Goal: Register for event/course

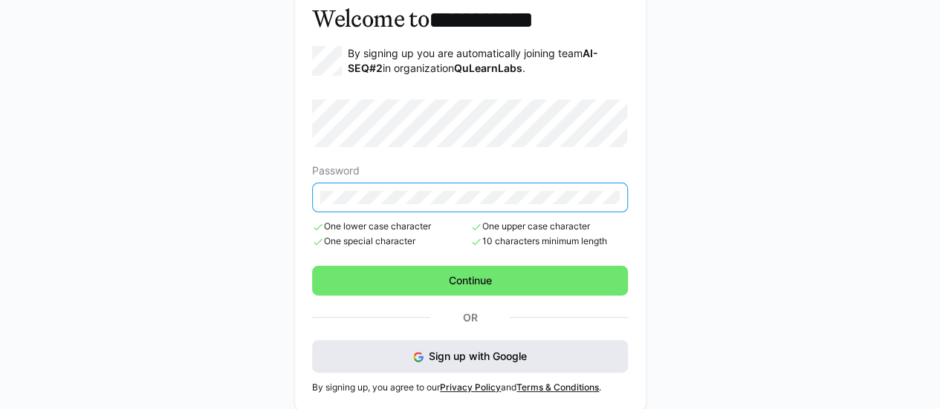
scroll to position [95, 0]
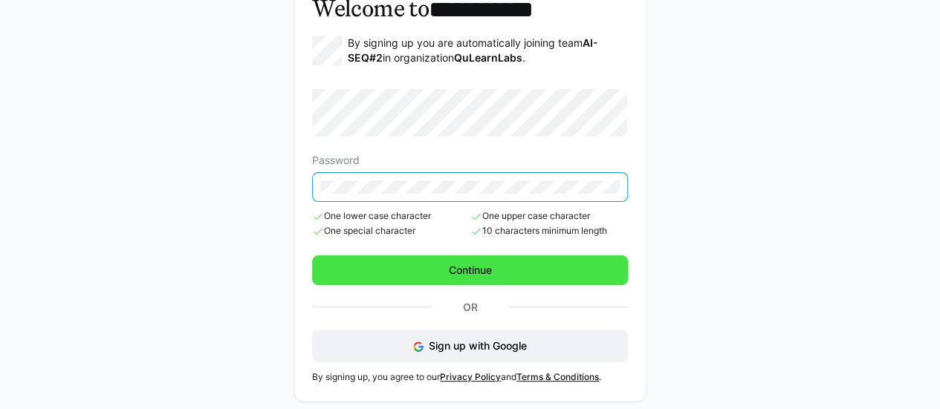
click at [479, 271] on span "Continue" at bounding box center [470, 270] width 48 height 15
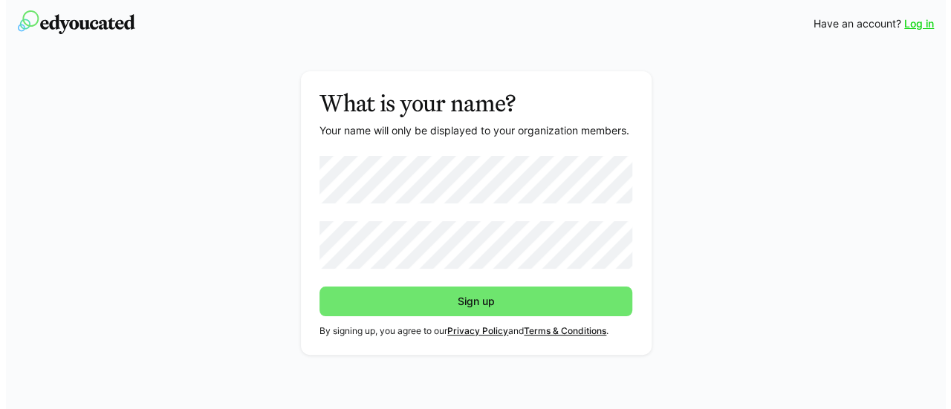
scroll to position [0, 0]
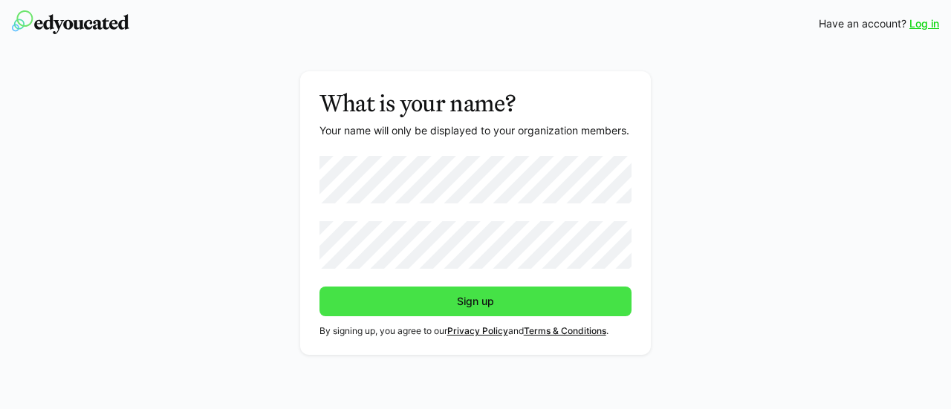
click at [379, 298] on span "Sign up" at bounding box center [475, 302] width 313 height 30
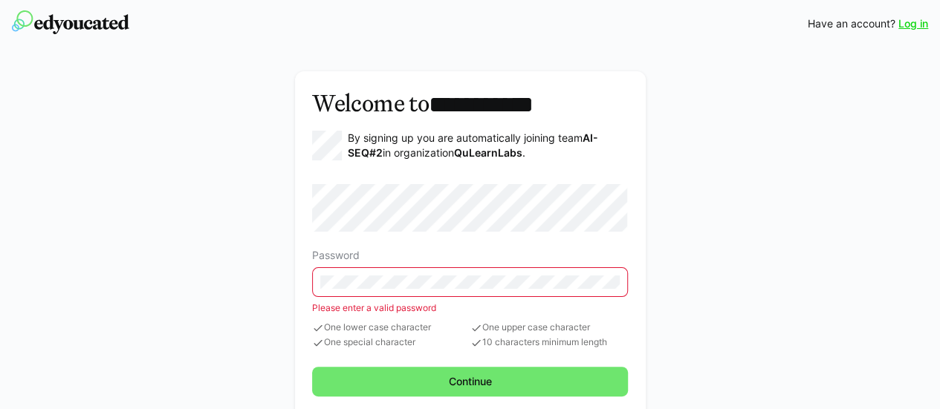
click at [444, 270] on eds-input at bounding box center [470, 282] width 316 height 30
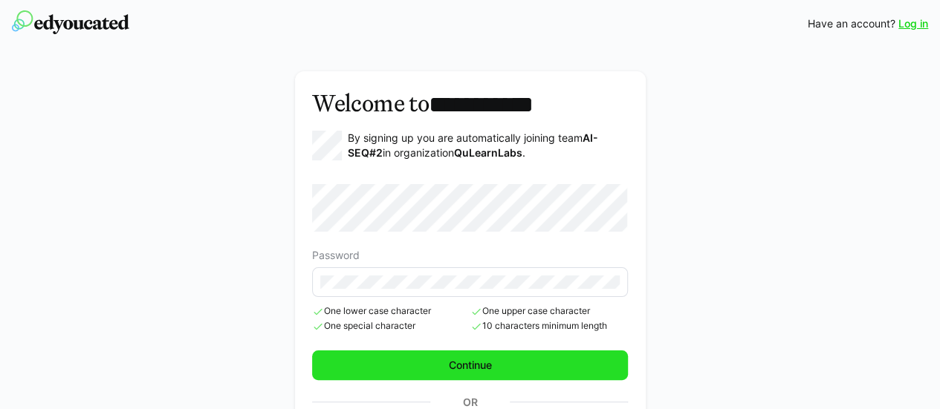
click at [523, 374] on span "Continue" at bounding box center [470, 366] width 316 height 30
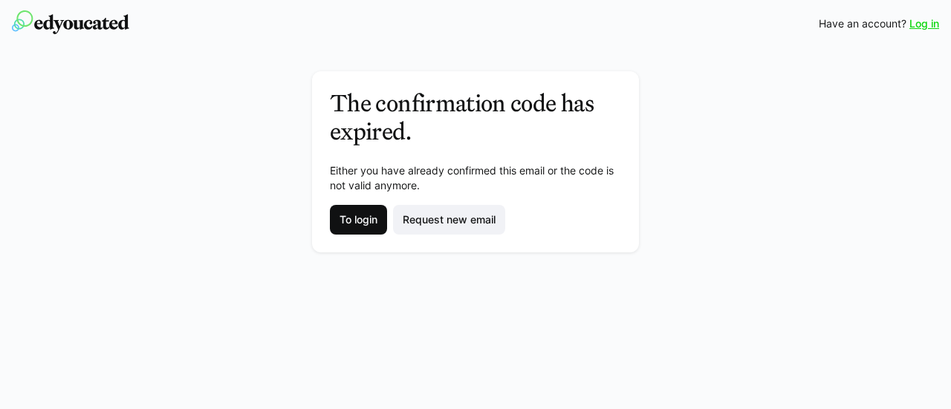
click at [368, 219] on span "To login" at bounding box center [358, 219] width 42 height 15
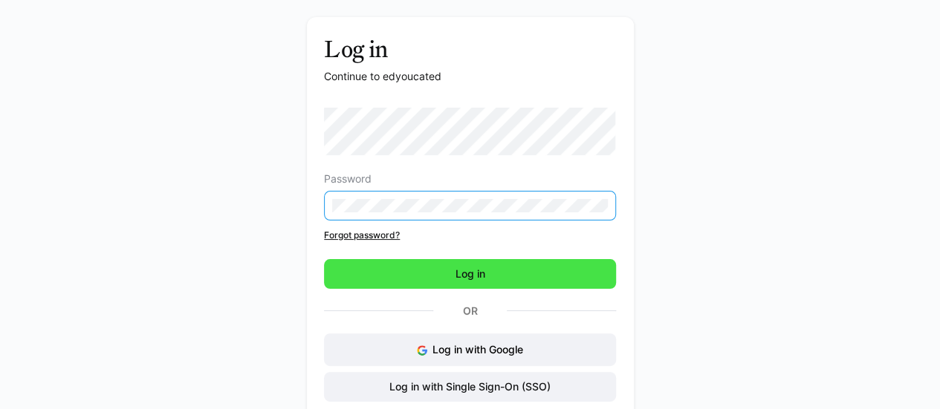
scroll to position [74, 0]
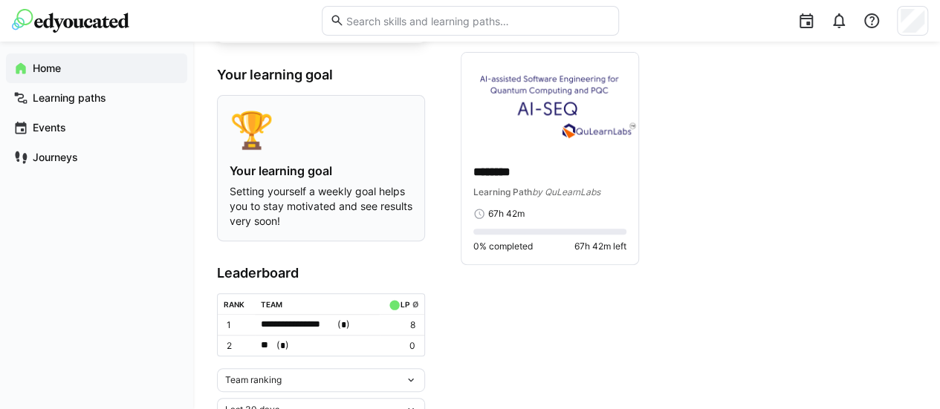
scroll to position [185, 0]
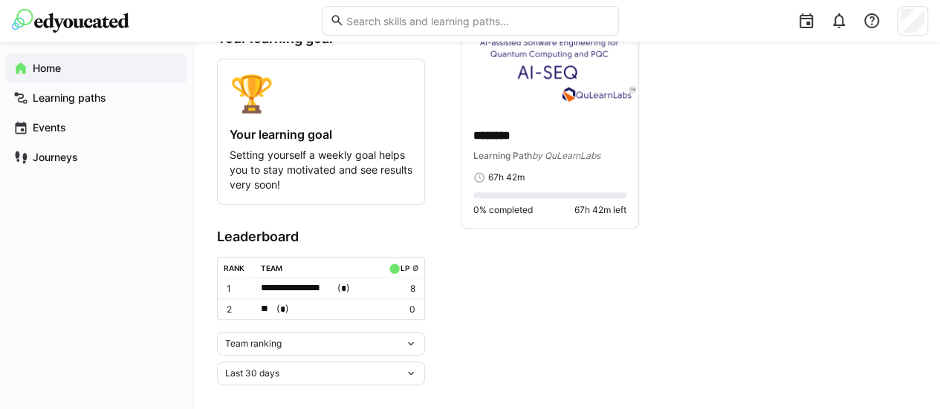
click at [415, 351] on div "Team ranking" at bounding box center [321, 344] width 208 height 24
click at [0, 0] on app-navigation-label "Learning paths" at bounding box center [0, 0] width 0 height 0
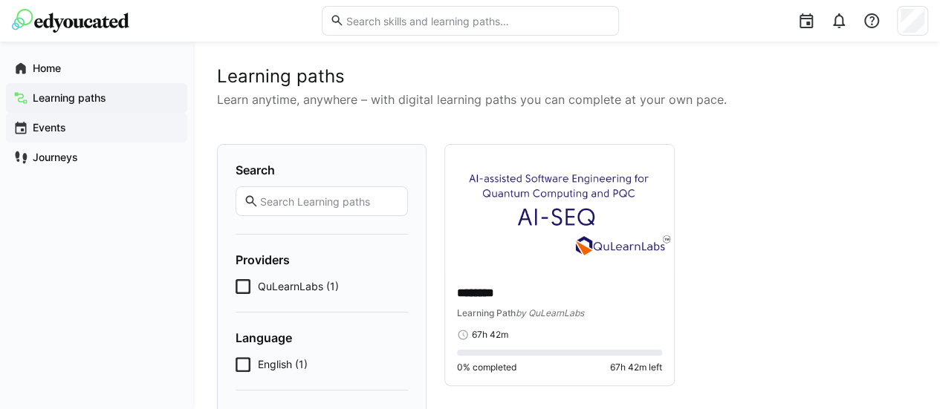
click at [34, 139] on div "Events" at bounding box center [96, 128] width 181 height 30
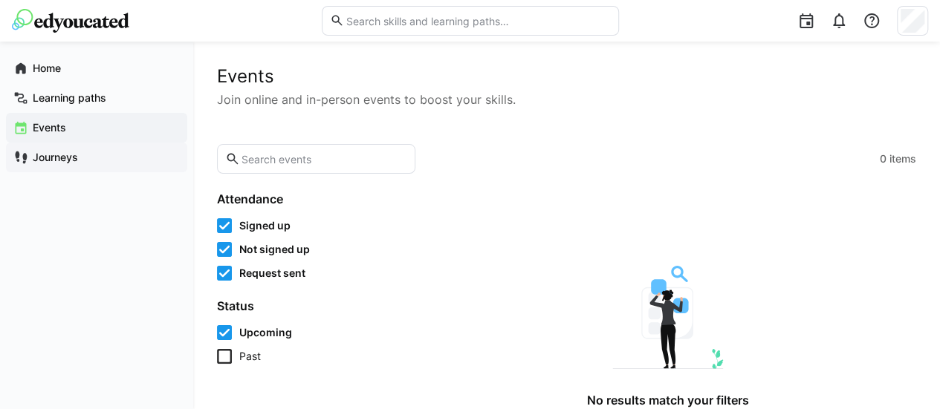
click at [0, 0] on app-navigation-label "Journeys" at bounding box center [0, 0] width 0 height 0
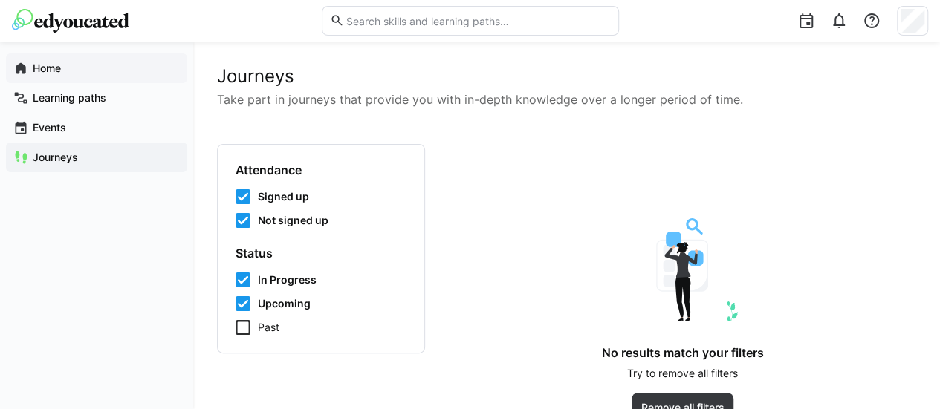
click at [63, 68] on span "Home" at bounding box center [104, 68] width 149 height 15
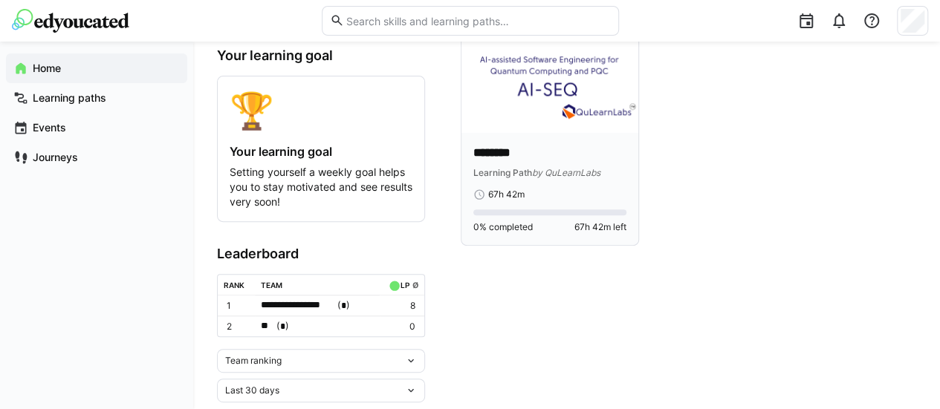
scroll to position [185, 0]
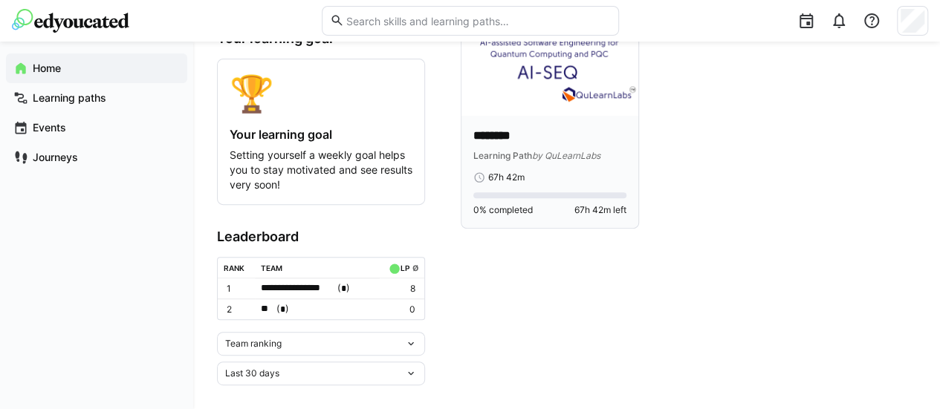
click at [573, 151] on span "by QuLearnLabs" at bounding box center [566, 155] width 68 height 11
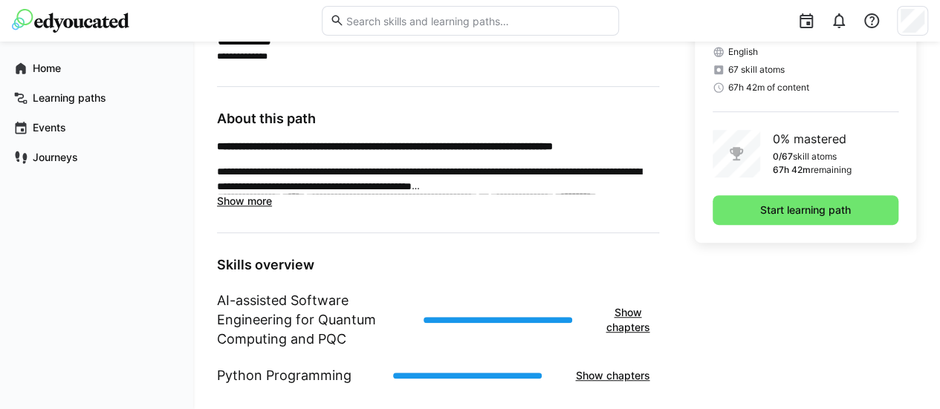
scroll to position [369, 0]
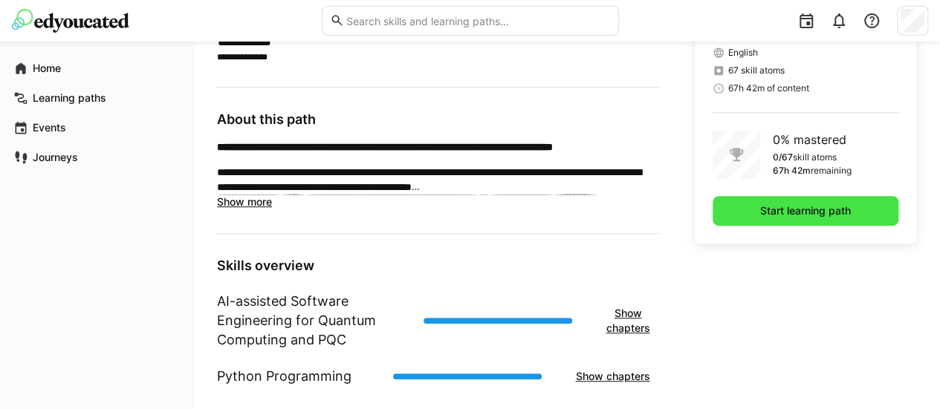
click at [798, 202] on span "Start learning path" at bounding box center [805, 211] width 186 height 30
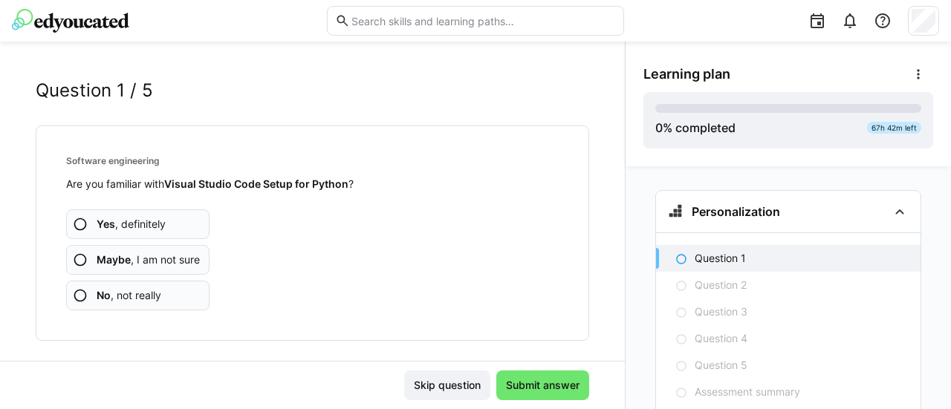
scroll to position [39, 0]
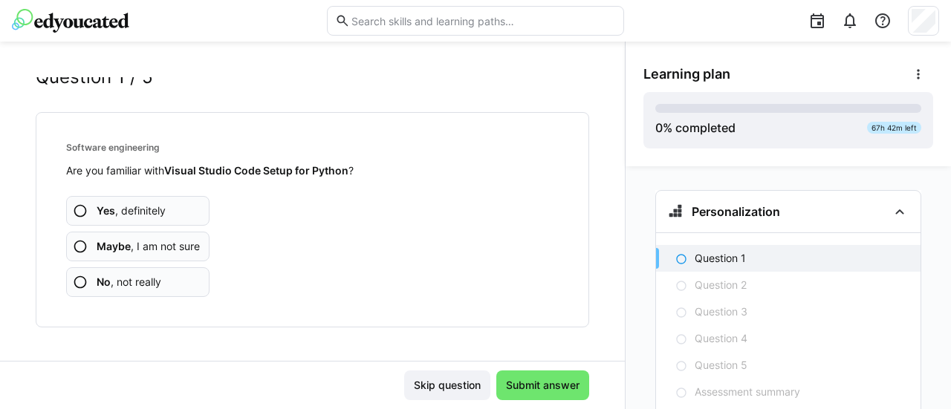
click at [77, 209] on eds-icon at bounding box center [80, 211] width 15 height 15
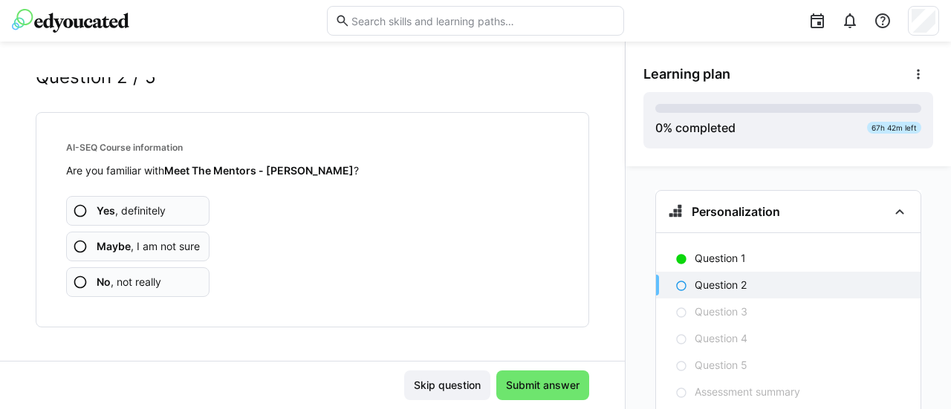
click at [86, 283] on eds-icon at bounding box center [80, 282] width 15 height 15
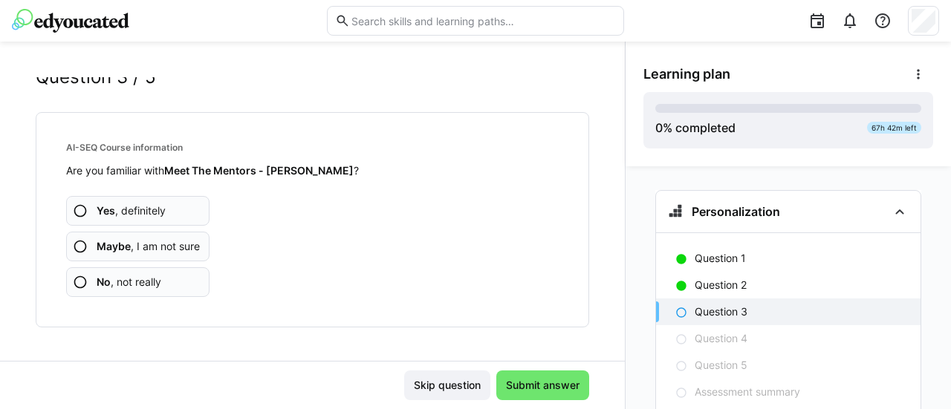
click at [84, 284] on eds-icon at bounding box center [80, 282] width 15 height 15
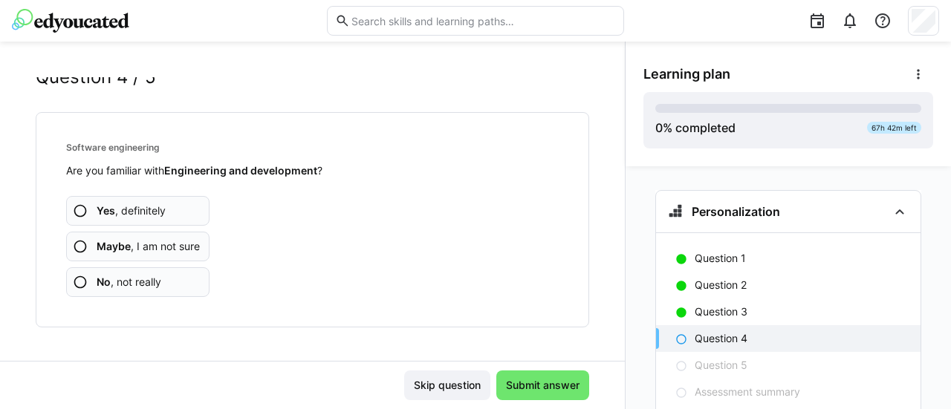
click at [79, 208] on eds-icon at bounding box center [80, 211] width 15 height 15
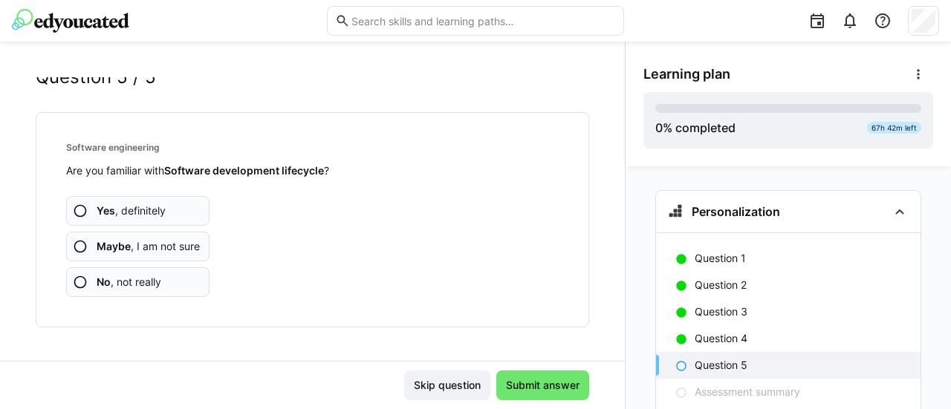
click at [86, 250] on eds-icon at bounding box center [80, 246] width 15 height 15
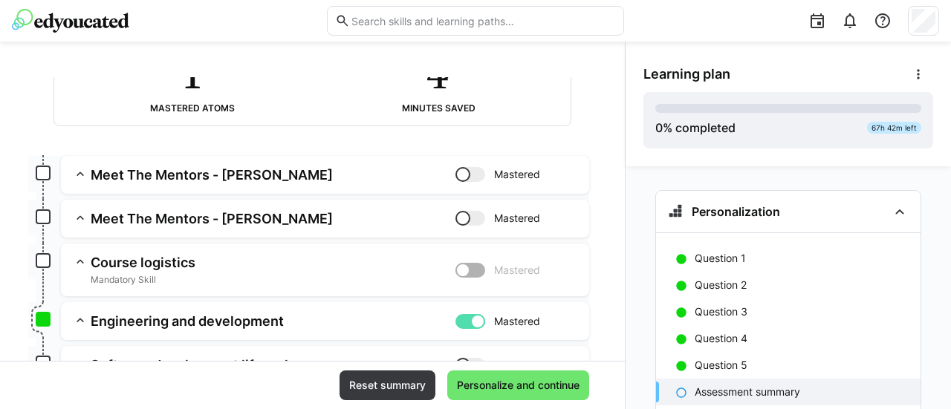
scroll to position [74, 0]
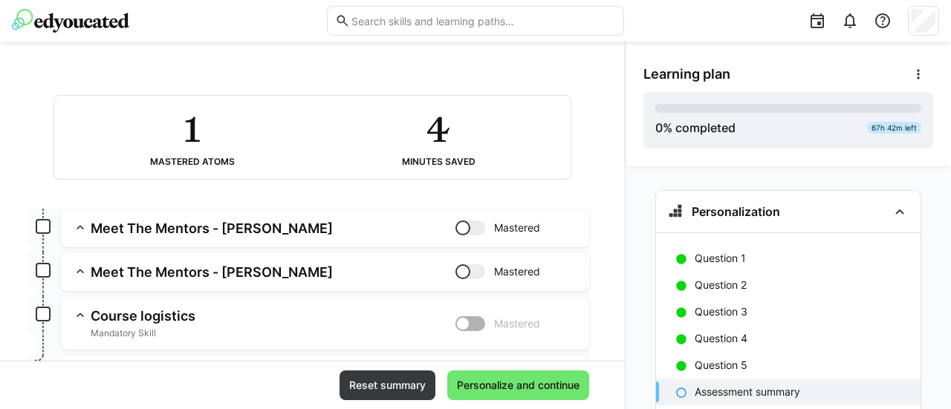
click at [464, 232] on div at bounding box center [470, 228] width 30 height 15
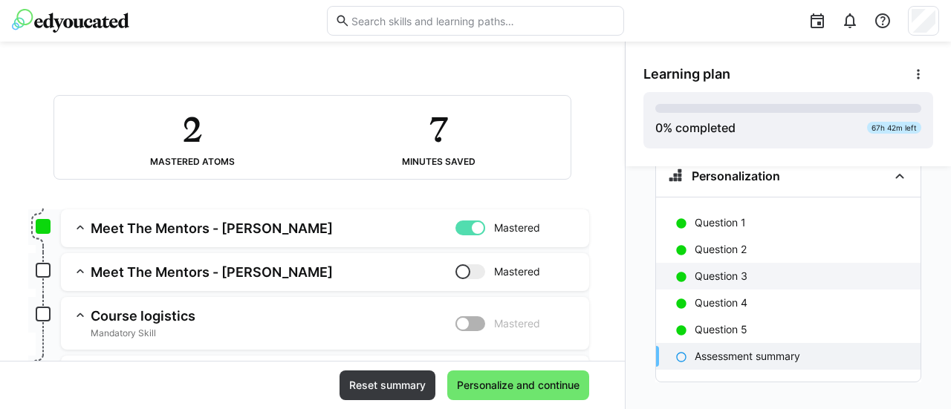
scroll to position [54, 0]
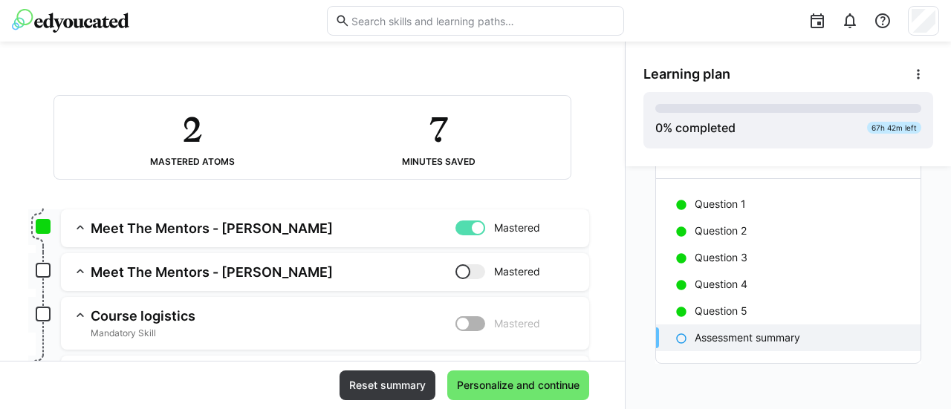
click at [774, 335] on p "Assessment summary" at bounding box center [746, 338] width 105 height 15
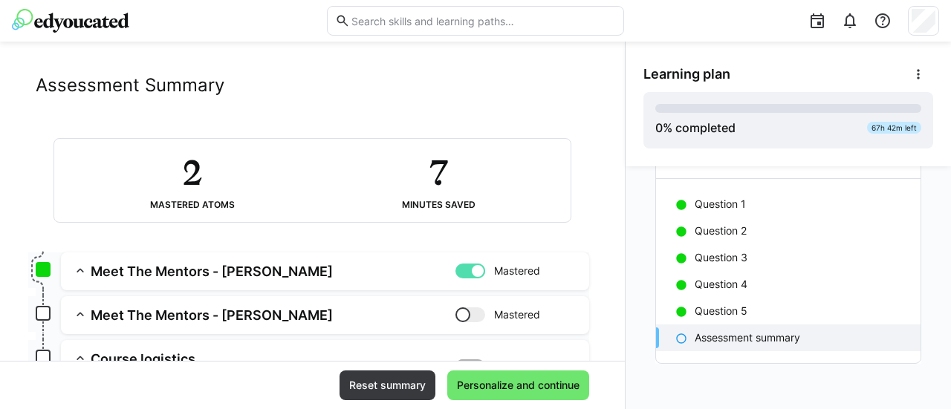
scroll to position [254, 0]
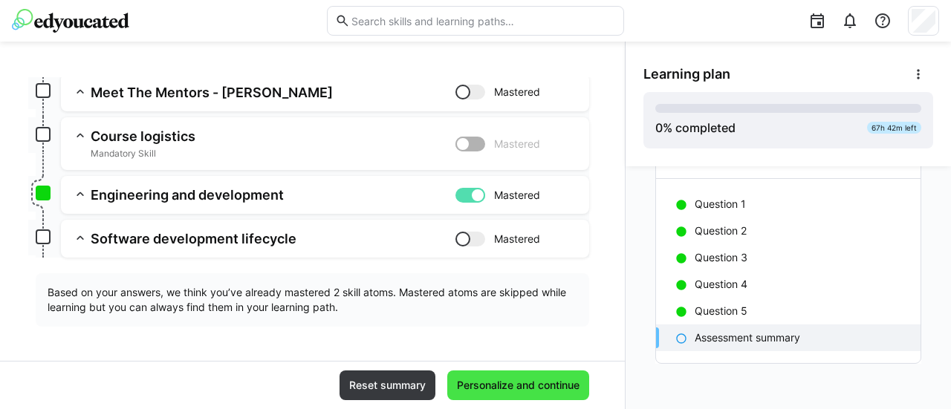
click at [547, 384] on span "Personalize and continue" at bounding box center [518, 385] width 127 height 15
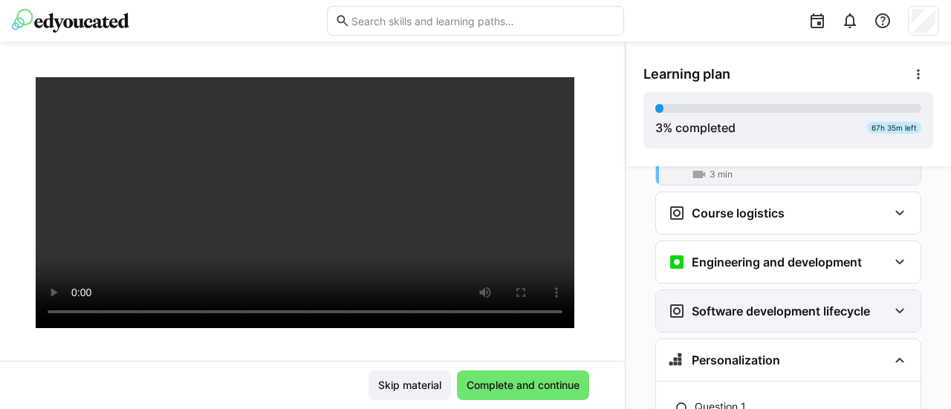
scroll to position [269, 0]
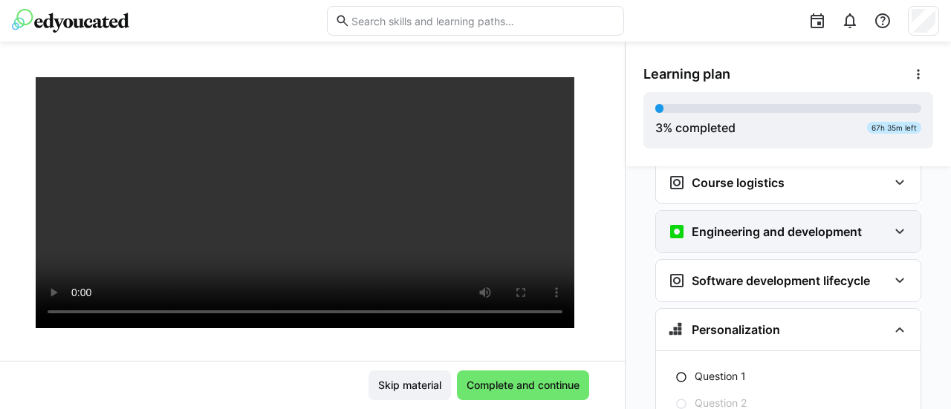
click at [897, 223] on eds-icon at bounding box center [900, 232] width 18 height 18
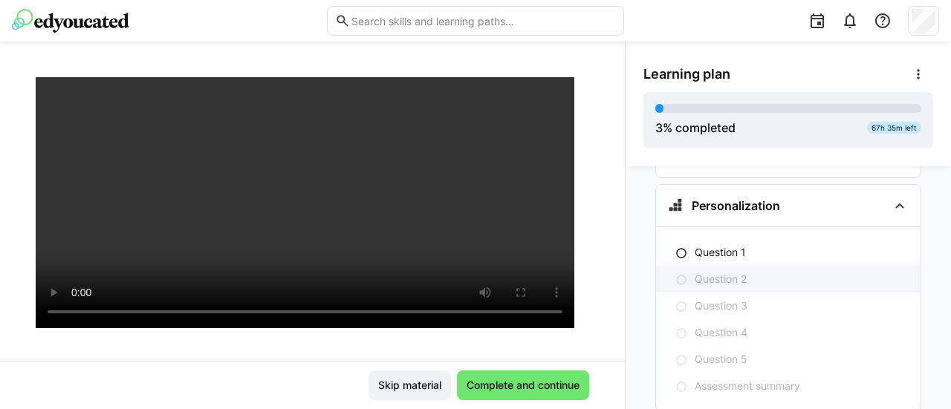
scroll to position [484, 0]
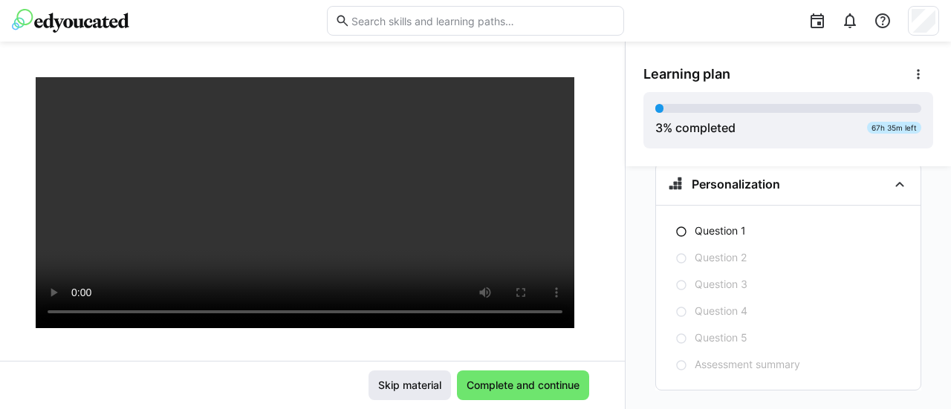
click at [409, 385] on span "Skip material" at bounding box center [410, 385] width 68 height 15
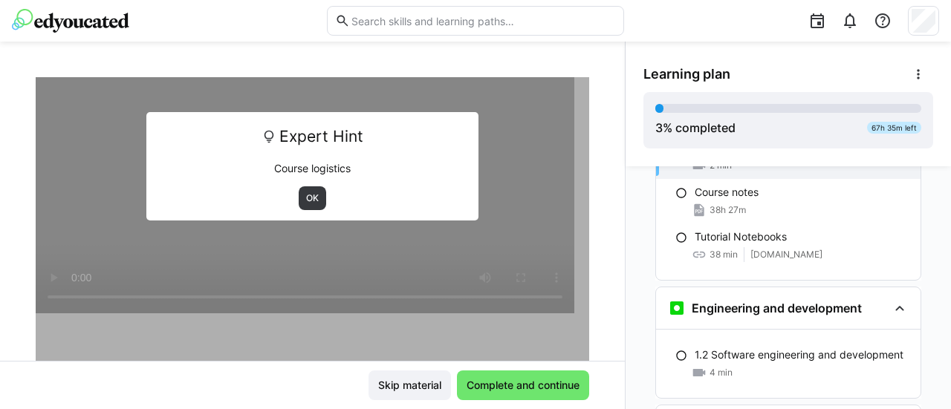
scroll to position [238, 0]
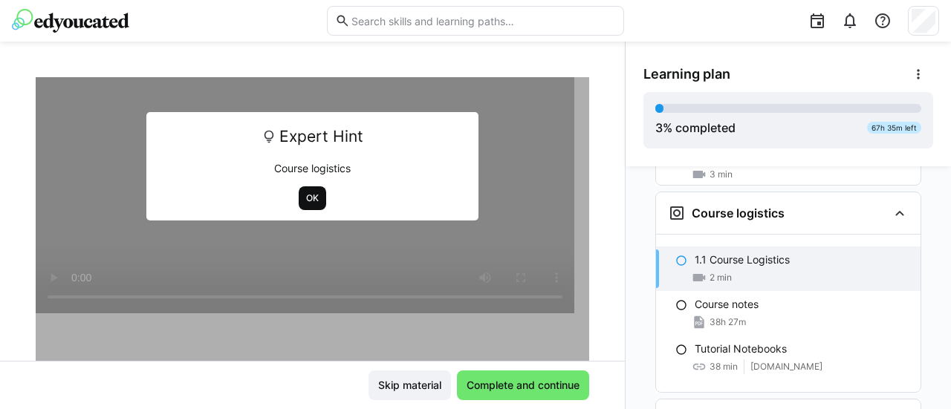
click at [313, 196] on span "OK" at bounding box center [312, 198] width 27 height 24
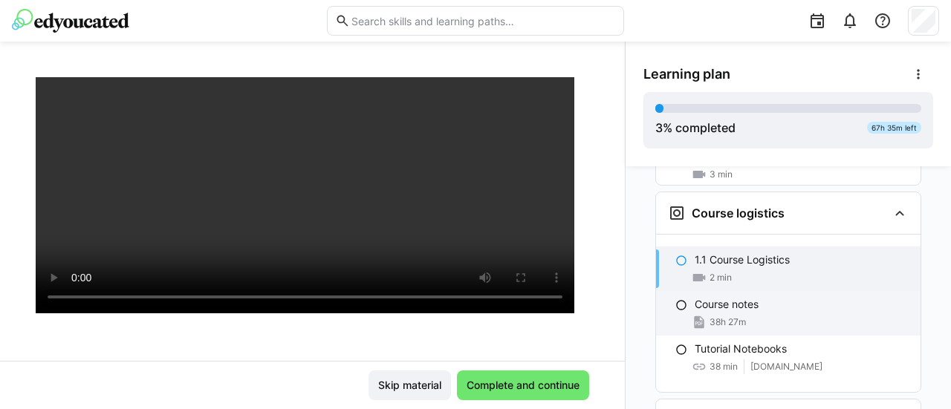
click at [752, 315] on div "38h 27m" at bounding box center [801, 322] width 214 height 15
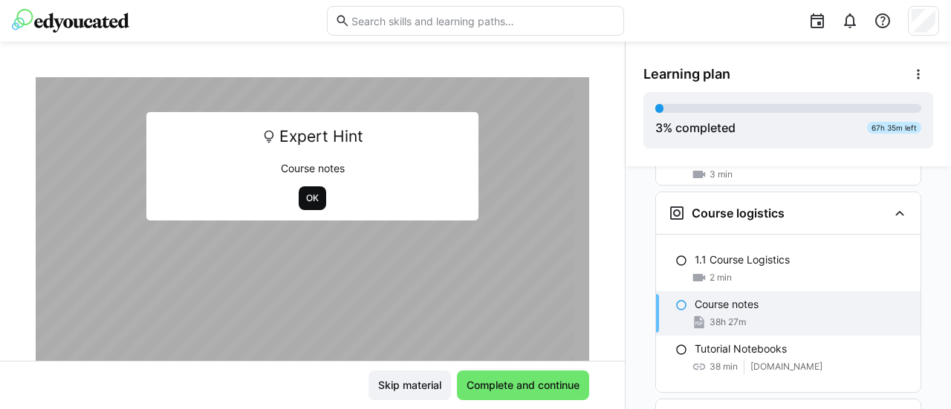
click at [305, 198] on span "OK" at bounding box center [313, 198] width 16 height 12
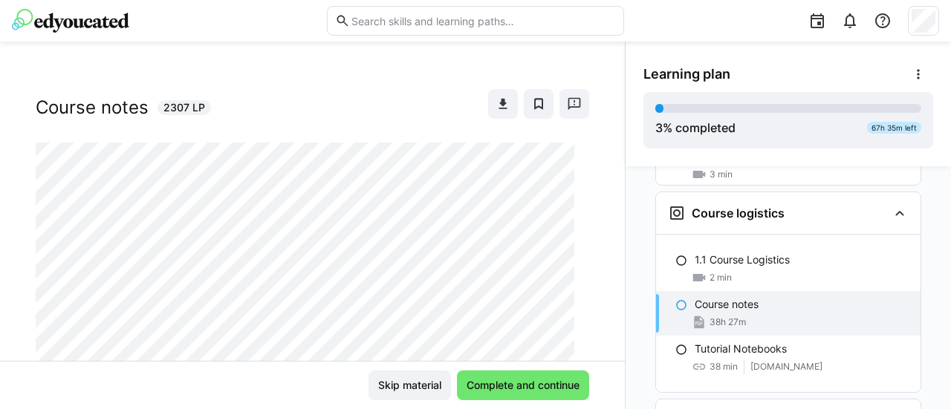
scroll to position [0, 0]
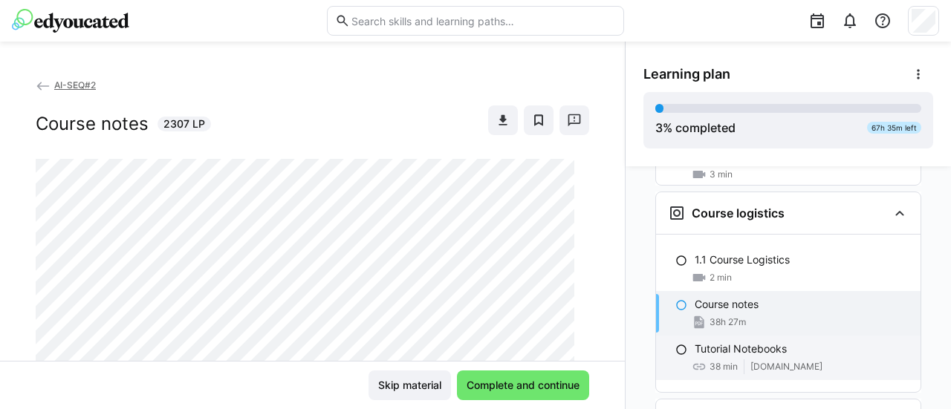
click at [713, 336] on div "Tutorial Notebooks 38 min [DOMAIN_NAME]" at bounding box center [788, 358] width 264 height 45
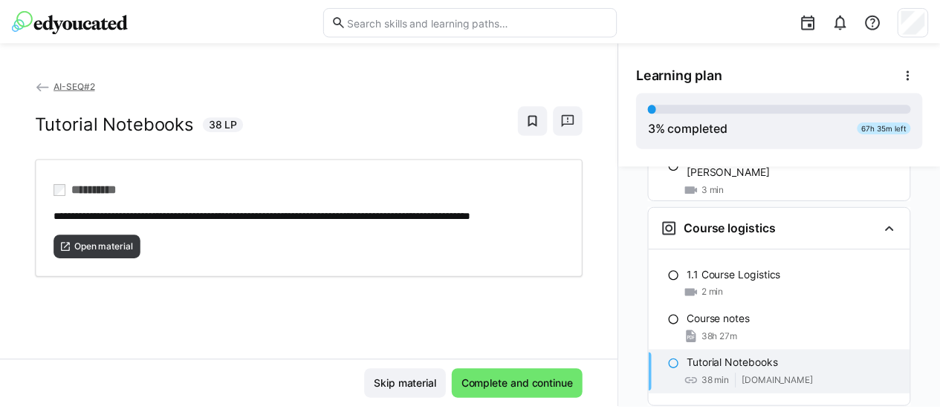
scroll to position [90, 0]
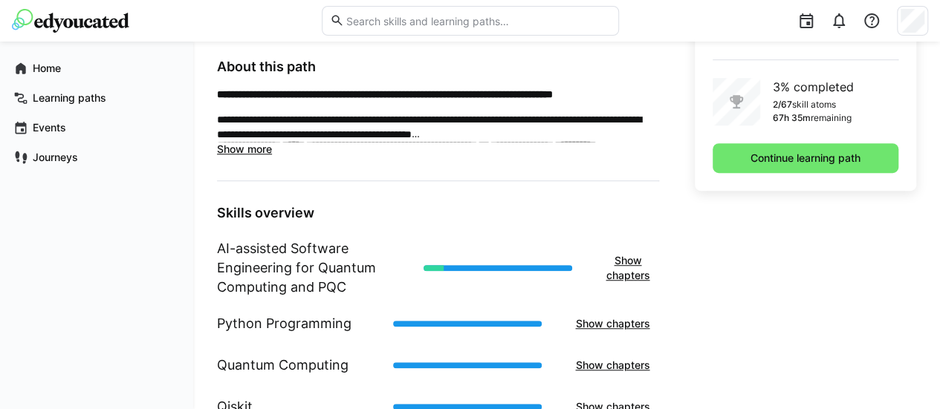
scroll to position [446, 0]
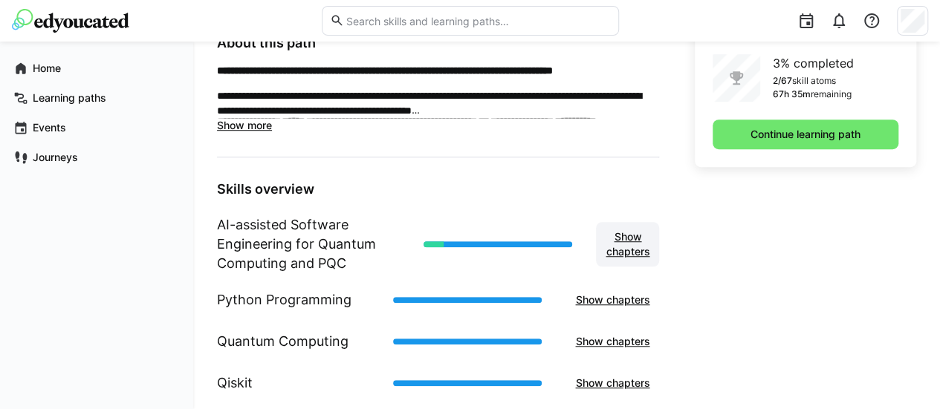
click at [622, 238] on span "Show chapters" at bounding box center [627, 245] width 48 height 30
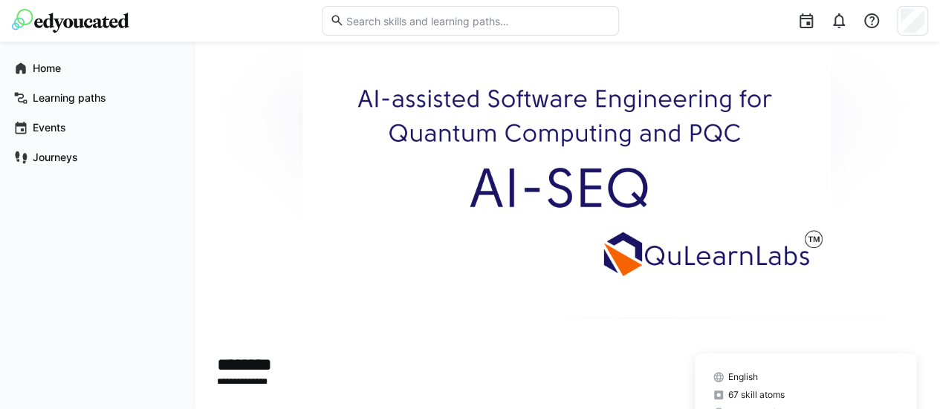
scroll to position [0, 0]
